Goal: Information Seeking & Learning: Learn about a topic

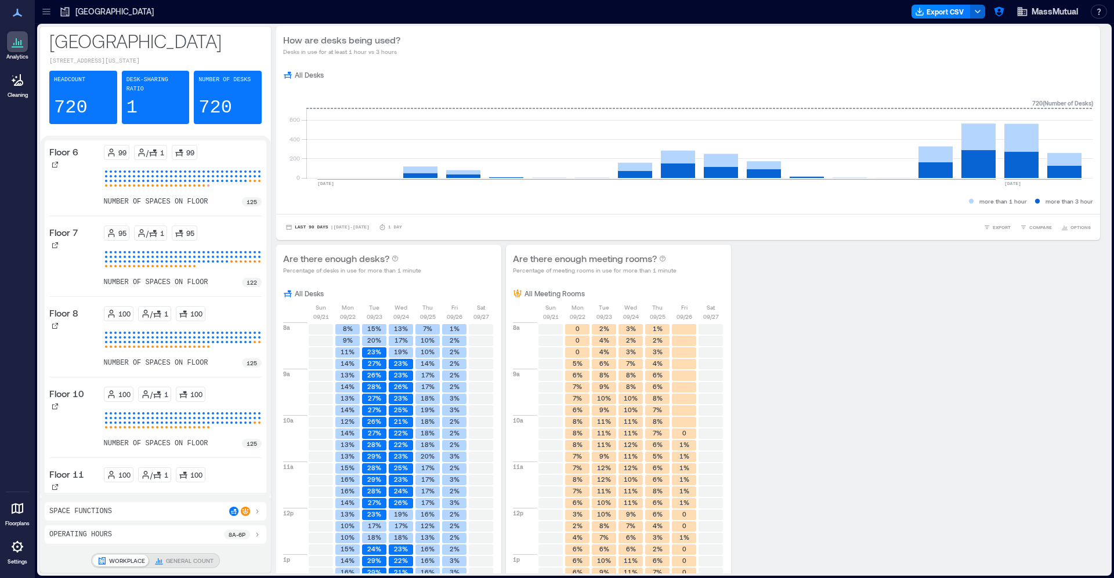
click at [56, 14] on div "[GEOGRAPHIC_DATA]" at bounding box center [107, 11] width 102 height 19
click at [46, 13] on icon at bounding box center [47, 12] width 12 height 12
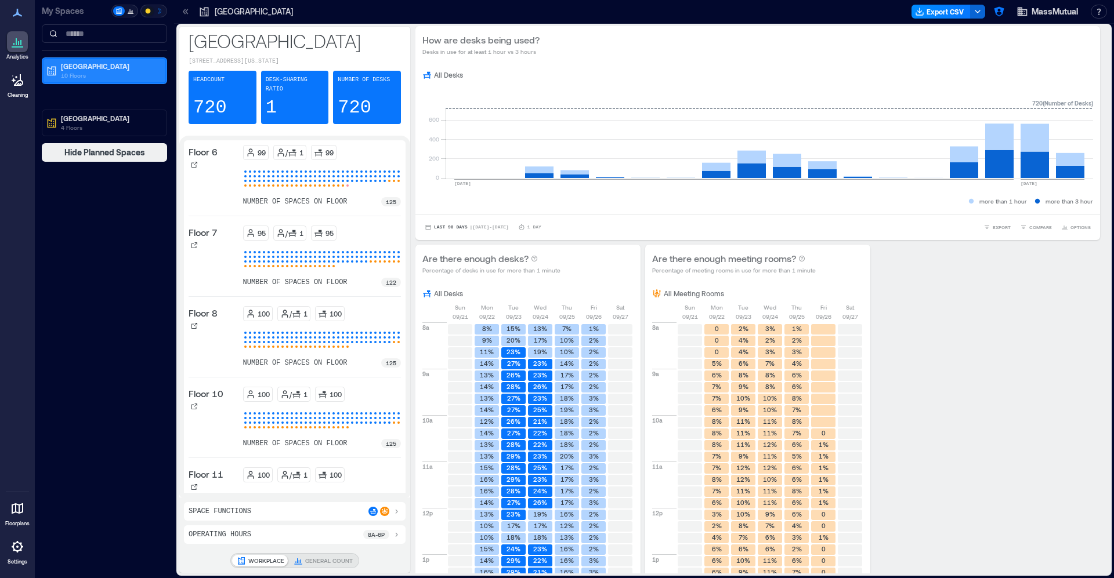
click at [73, 70] on p "[GEOGRAPHIC_DATA]" at bounding box center [109, 65] width 97 height 9
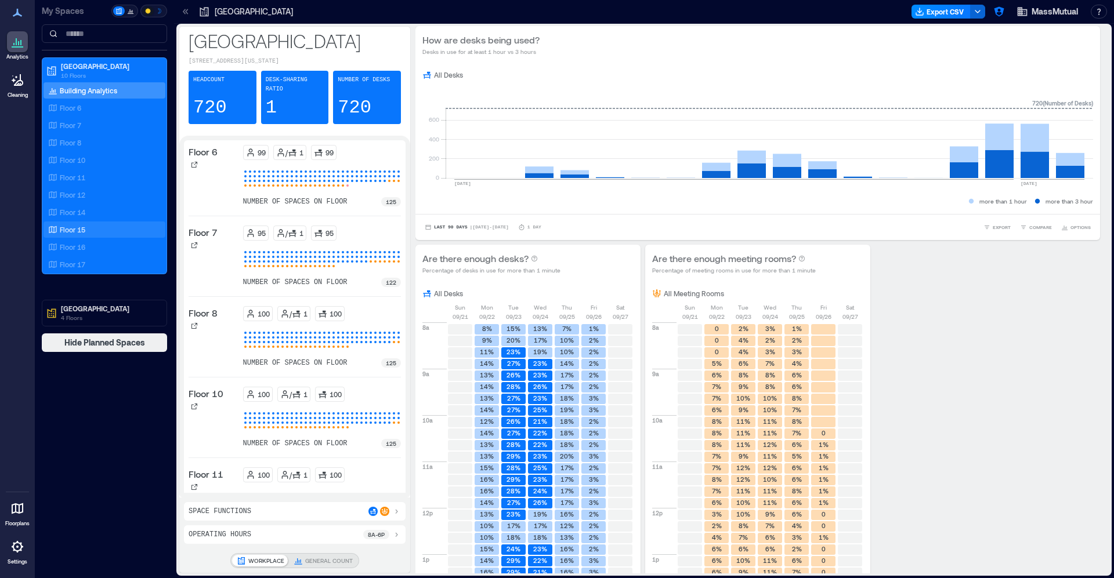
click at [84, 231] on p "Floor 15" at bounding box center [73, 229] width 26 height 9
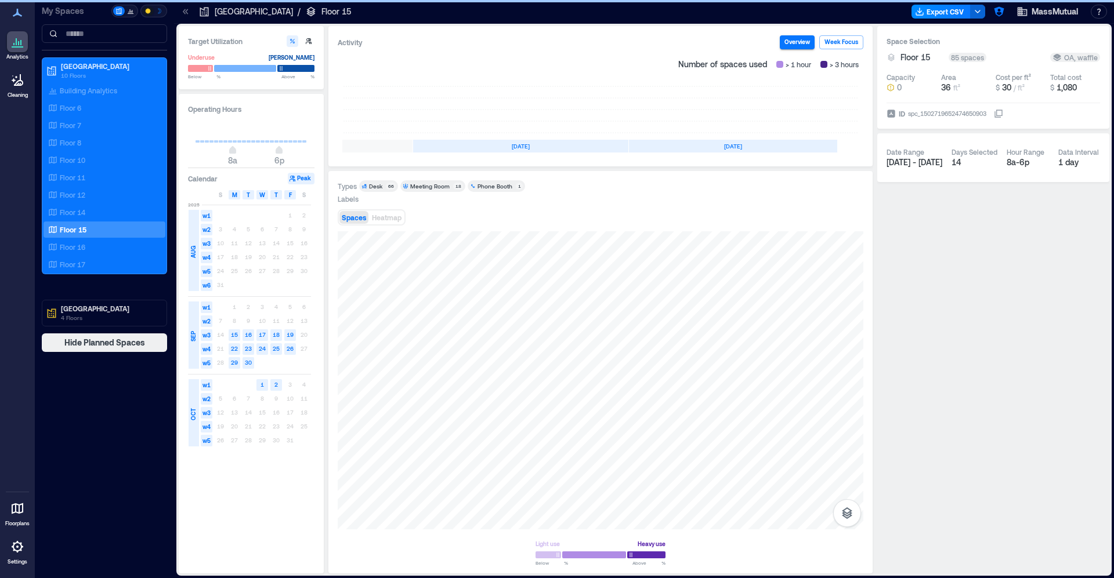
scroll to position [0, 110]
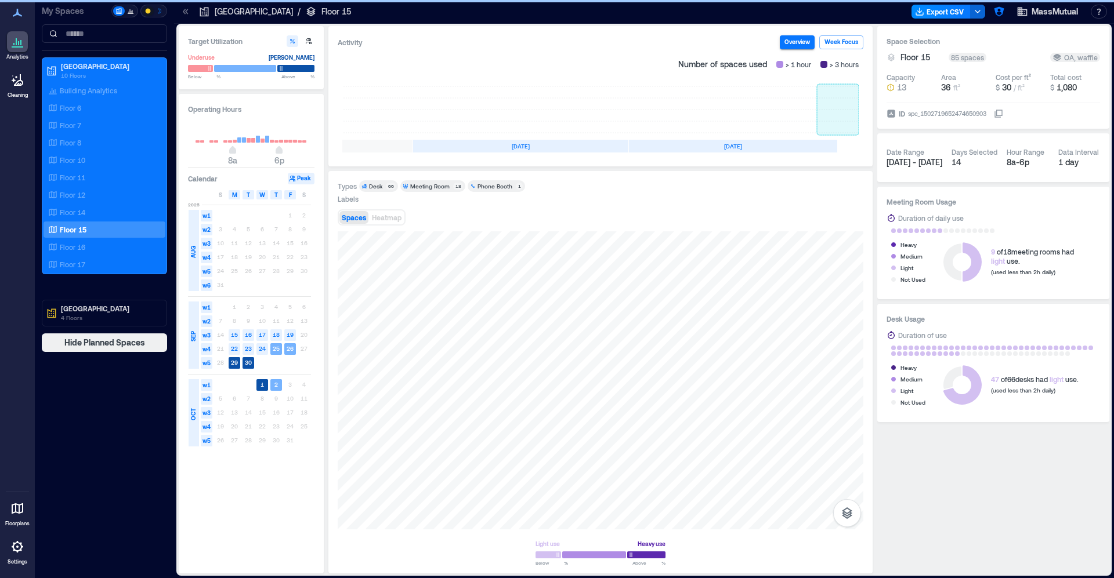
click at [832, 107] on rect at bounding box center [838, 109] width 42 height 46
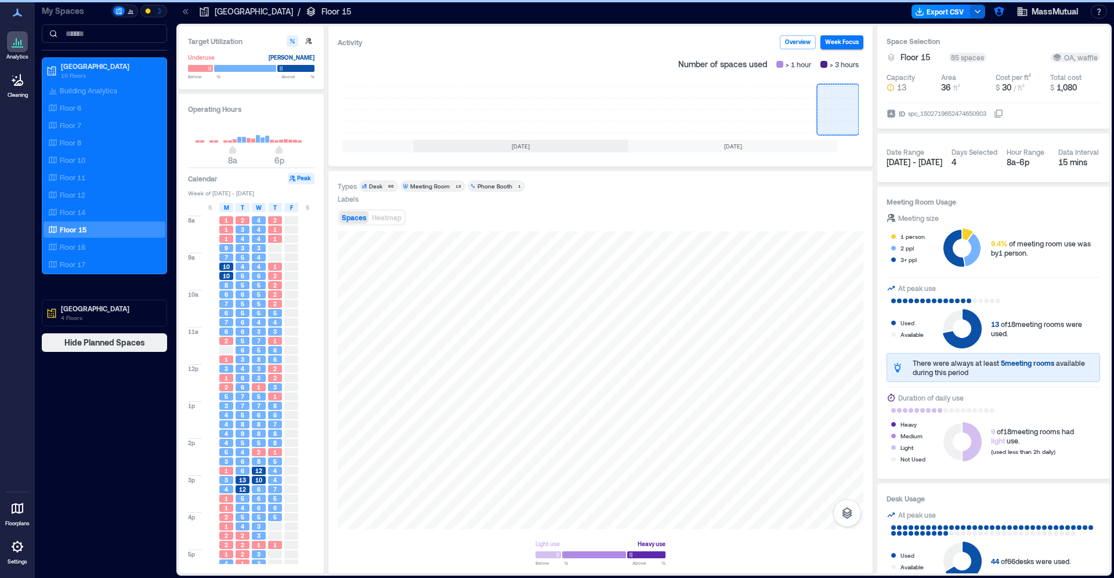
scroll to position [2, 0]
click at [389, 213] on span "Heatmap" at bounding box center [387, 217] width 30 height 8
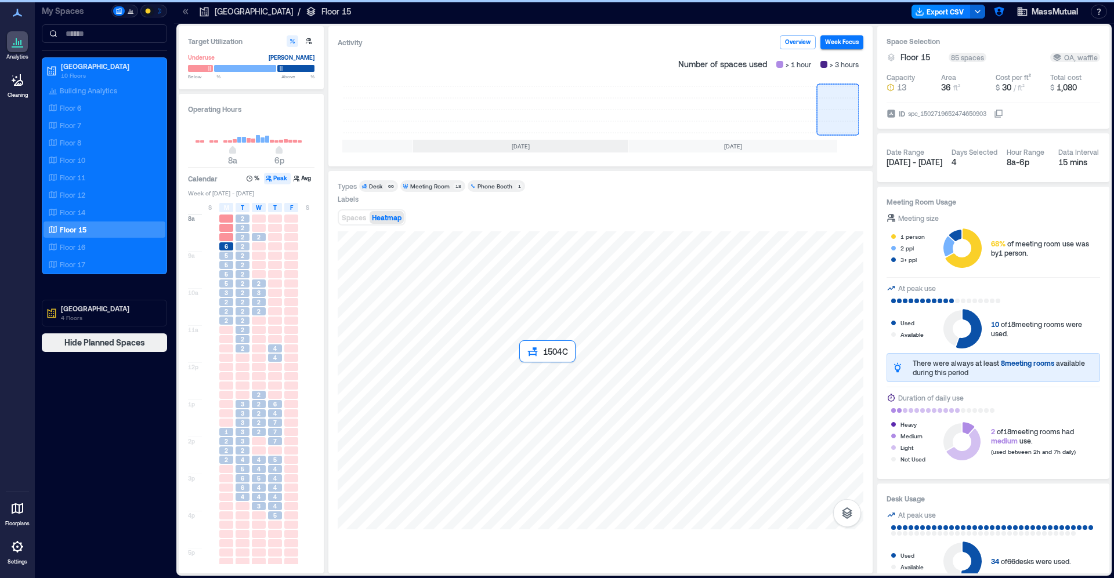
click at [537, 383] on div at bounding box center [601, 380] width 526 height 298
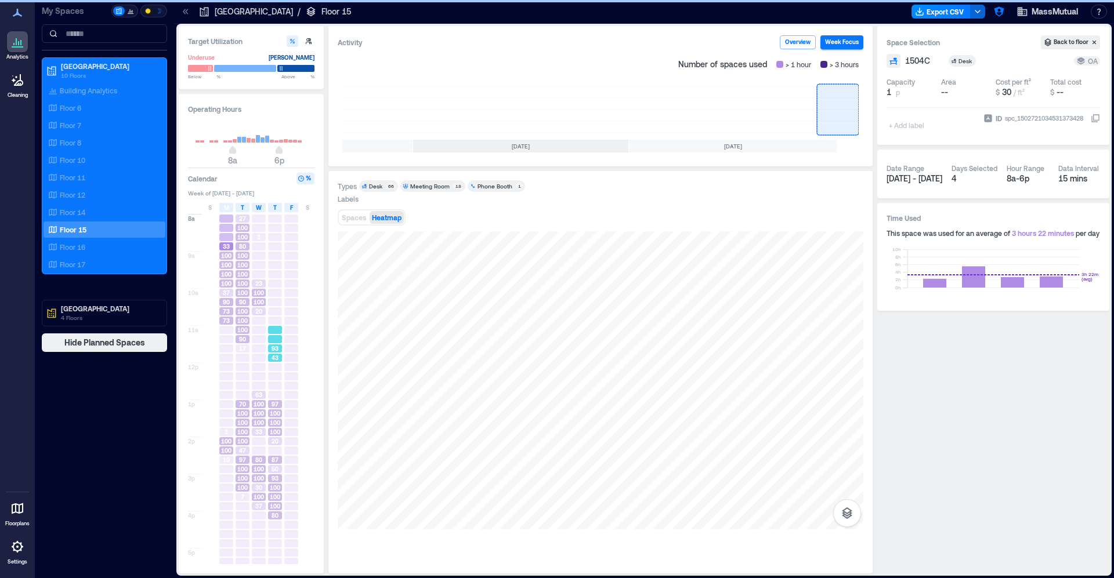
click at [276, 355] on span "43" at bounding box center [274, 358] width 7 height 8
click at [277, 422] on span "100" at bounding box center [275, 423] width 10 height 8
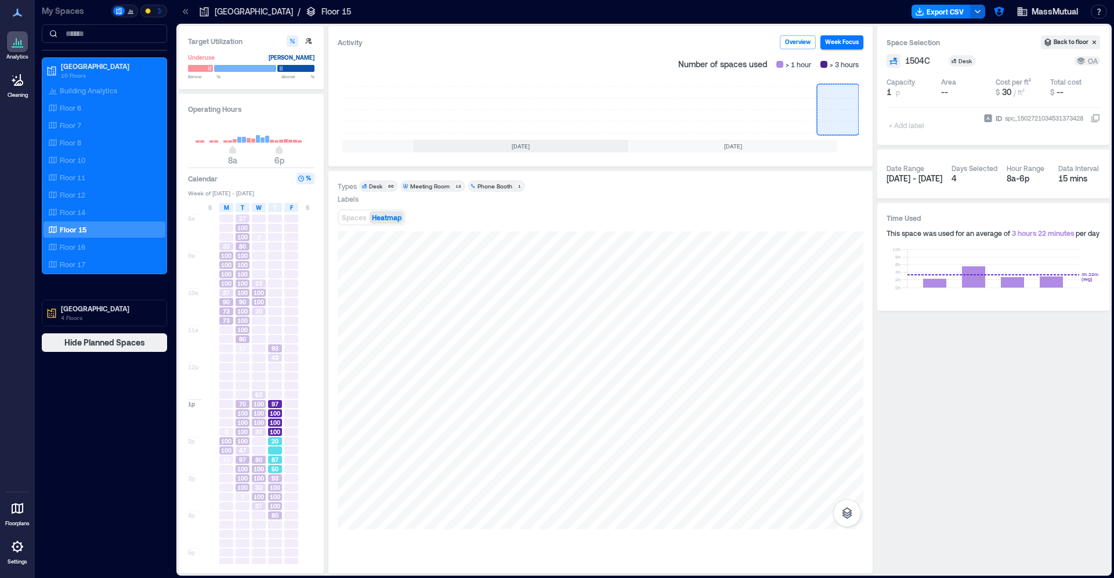
click at [278, 455] on div at bounding box center [275, 451] width 14 height 8
click at [277, 486] on span "100" at bounding box center [275, 488] width 10 height 8
click at [278, 522] on div at bounding box center [275, 525] width 14 height 8
click at [276, 510] on span "100" at bounding box center [275, 506] width 10 height 8
click at [275, 488] on span "100" at bounding box center [275, 488] width 10 height 8
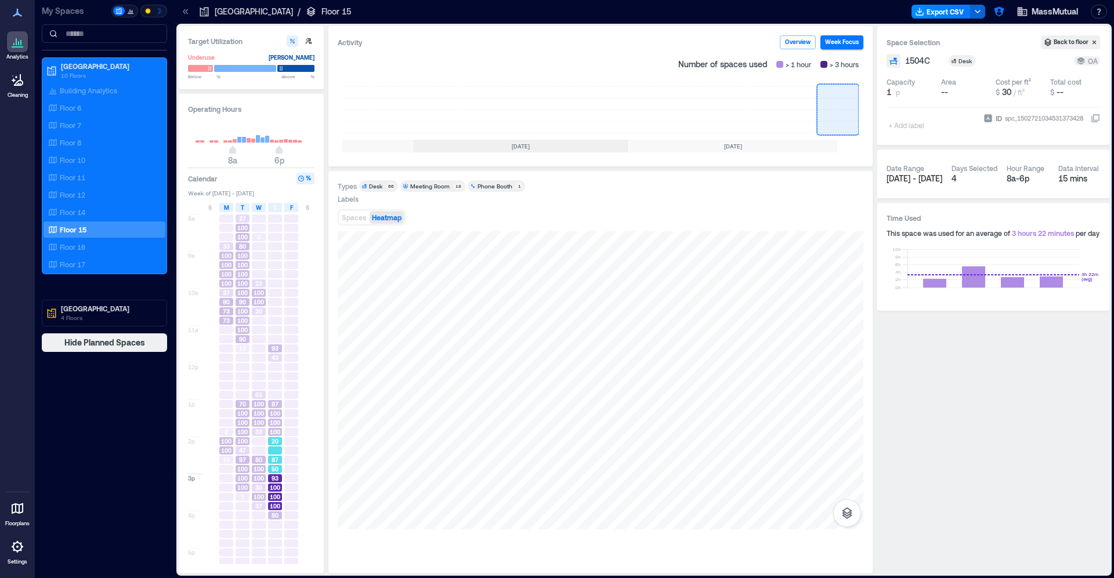
click at [274, 461] on span "87" at bounding box center [274, 460] width 7 height 8
click at [276, 422] on span "100" at bounding box center [275, 423] width 10 height 8
